Goal: Check status: Check status

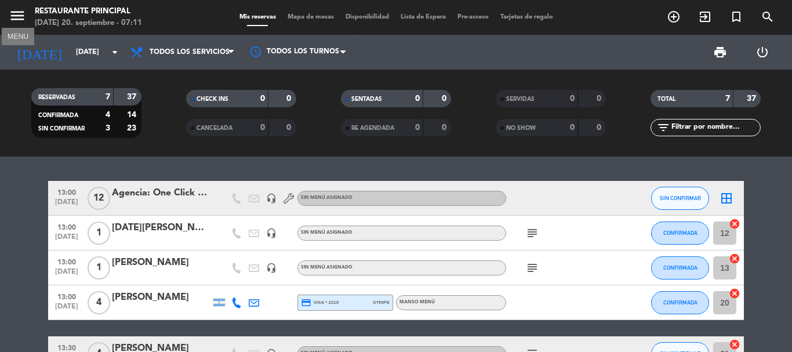
click at [18, 20] on icon "menu" at bounding box center [17, 15] width 17 height 17
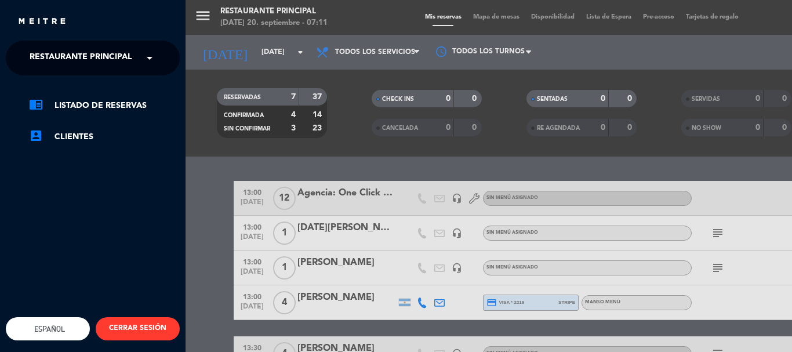
click at [243, 48] on div "menu Restaurante Principal [DATE] 20. septiembre - 07:11 Mis reservas Mapa de m…" at bounding box center [582, 176] width 792 height 352
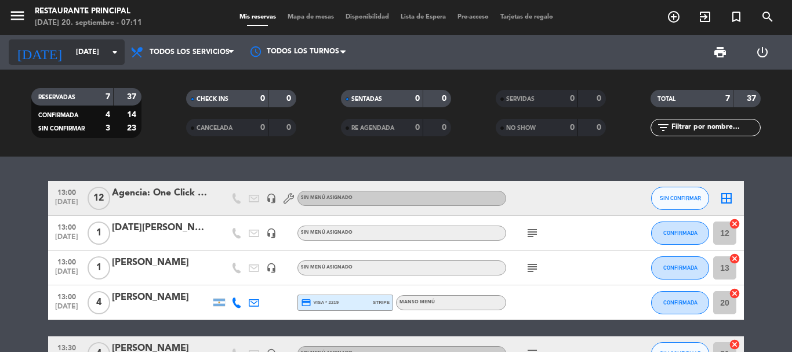
click at [70, 48] on input "[DATE]" at bounding box center [119, 52] width 98 height 20
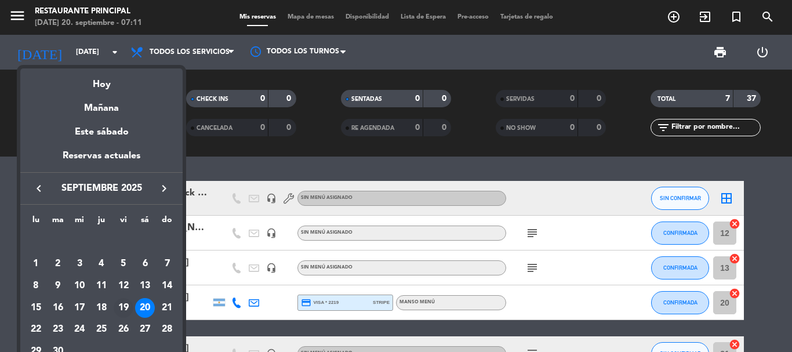
click at [130, 310] on div "19" at bounding box center [124, 308] width 20 height 20
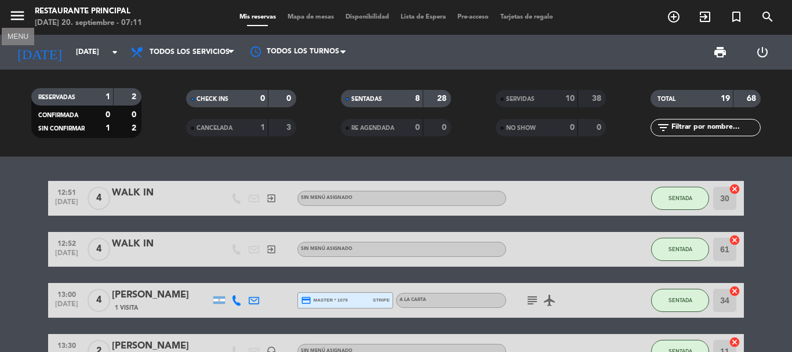
click at [24, 11] on icon "menu" at bounding box center [17, 15] width 17 height 17
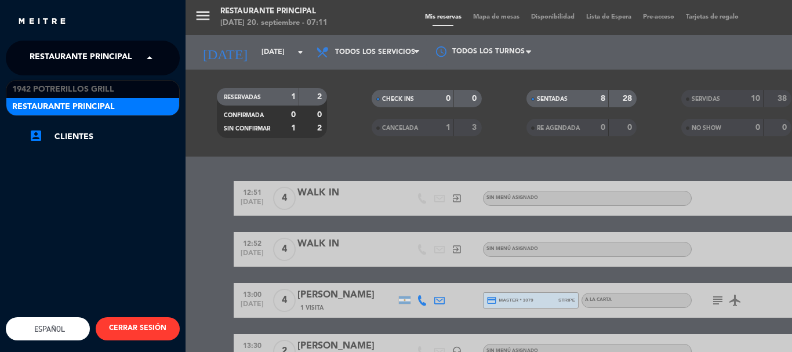
click at [110, 60] on span "Restaurante Principal" at bounding box center [81, 58] width 103 height 24
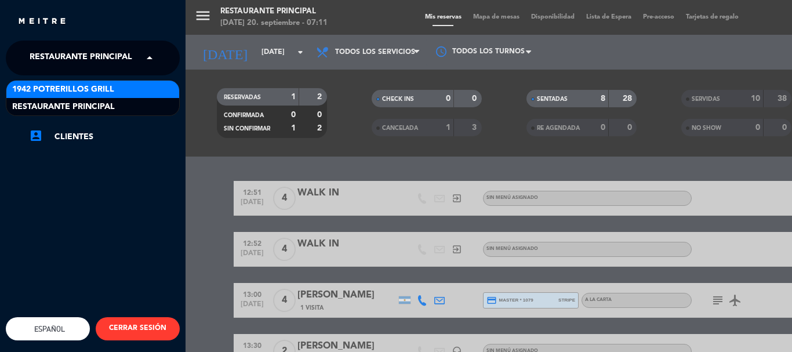
click at [107, 89] on span "1942 Potrerillos Grill" at bounding box center [63, 89] width 102 height 13
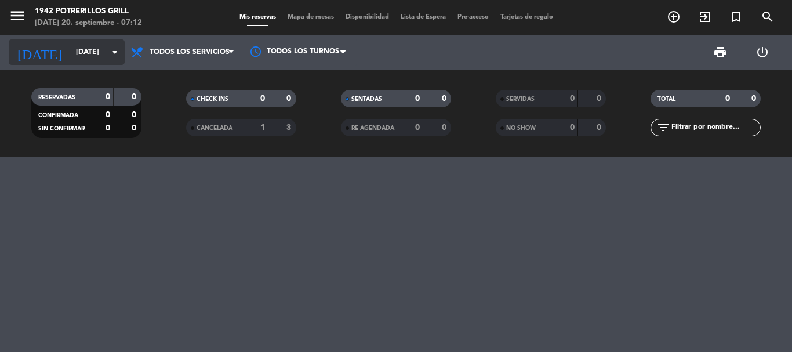
click at [70, 44] on input "[DATE]" at bounding box center [119, 52] width 98 height 20
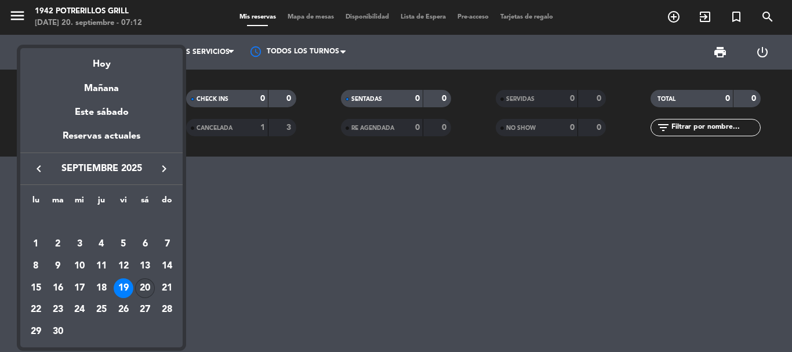
click at [146, 288] on div "20" at bounding box center [145, 288] width 20 height 20
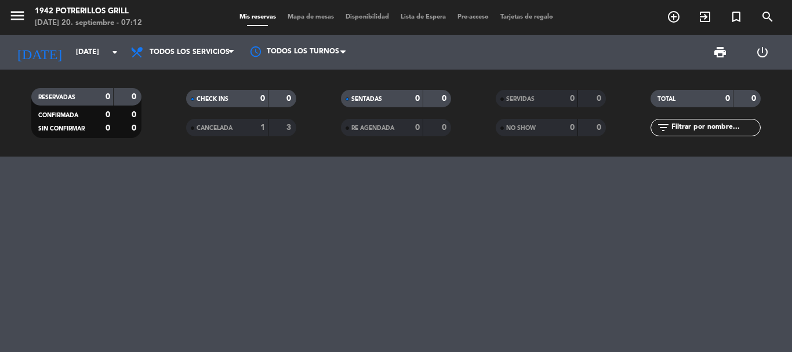
type input "[DATE]"
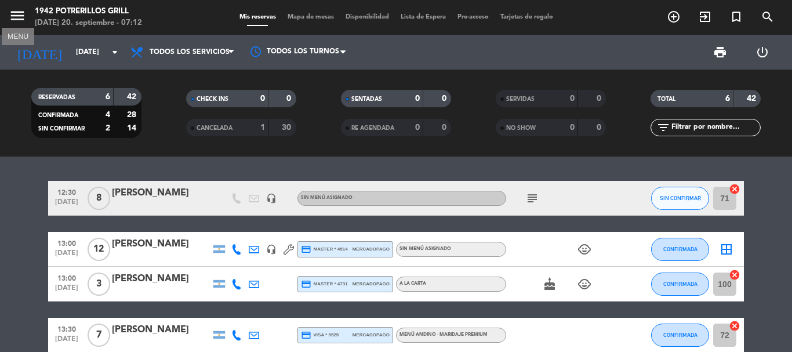
click at [14, 14] on icon "menu" at bounding box center [17, 15] width 17 height 17
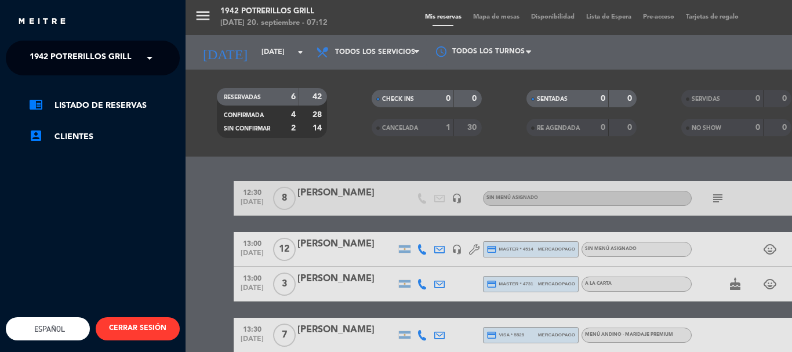
click at [59, 63] on span "1942 Potrerillos Grill" at bounding box center [81, 58] width 102 height 24
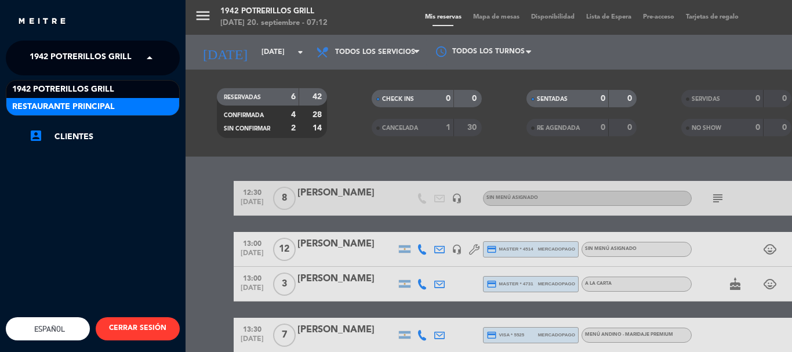
click at [79, 107] on span "Restaurante Principal" at bounding box center [63, 106] width 103 height 13
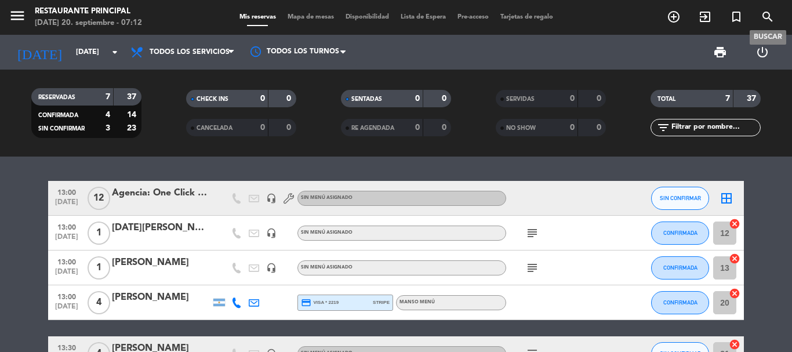
click at [760, 16] on span "search" at bounding box center [767, 17] width 31 height 20
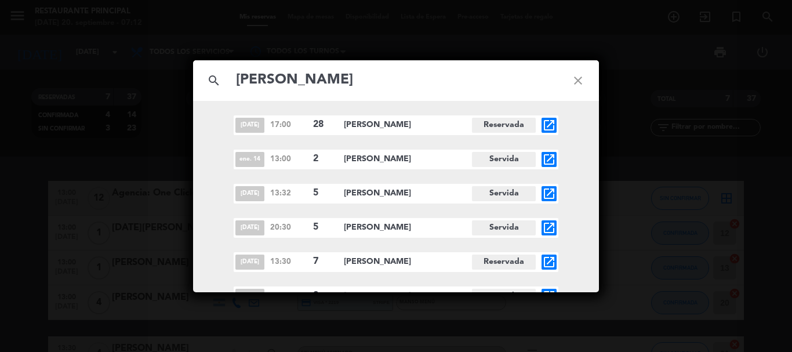
scroll to position [14, 0]
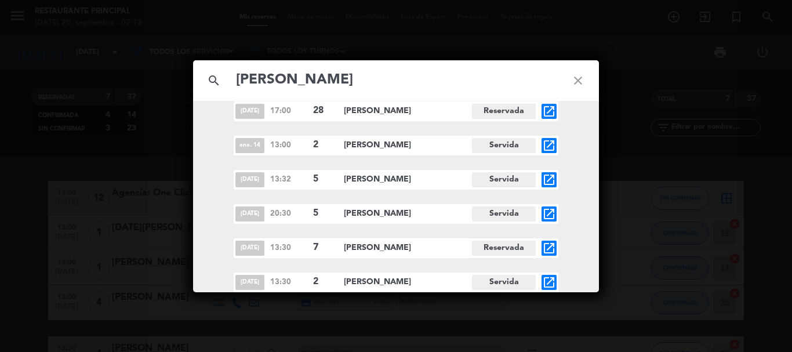
type input "[PERSON_NAME]"
click at [389, 215] on span "[PERSON_NAME]" at bounding box center [408, 213] width 128 height 13
click at [257, 275] on span "[DATE]" at bounding box center [249, 282] width 29 height 15
click at [357, 278] on span "[PERSON_NAME]" at bounding box center [408, 281] width 128 height 13
click at [374, 283] on span "[PERSON_NAME]" at bounding box center [408, 281] width 128 height 13
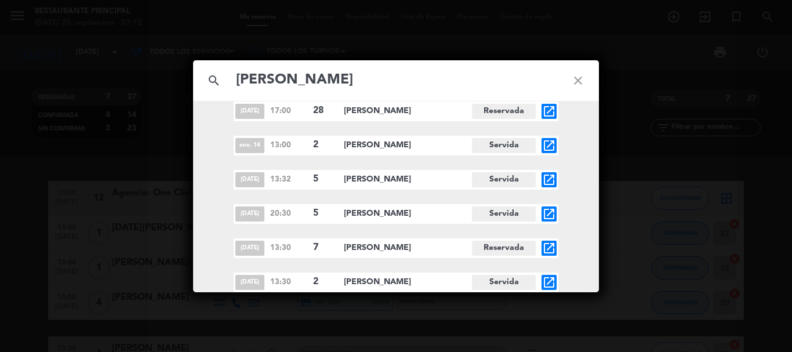
click at [374, 283] on span "[PERSON_NAME]" at bounding box center [408, 281] width 128 height 13
click at [552, 281] on icon "open_in_new" at bounding box center [549, 282] width 14 height 14
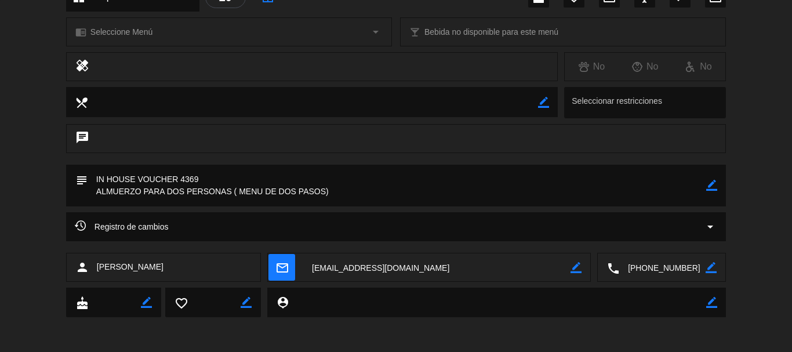
scroll to position [151, 0]
